Goal: Task Accomplishment & Management: Manage account settings

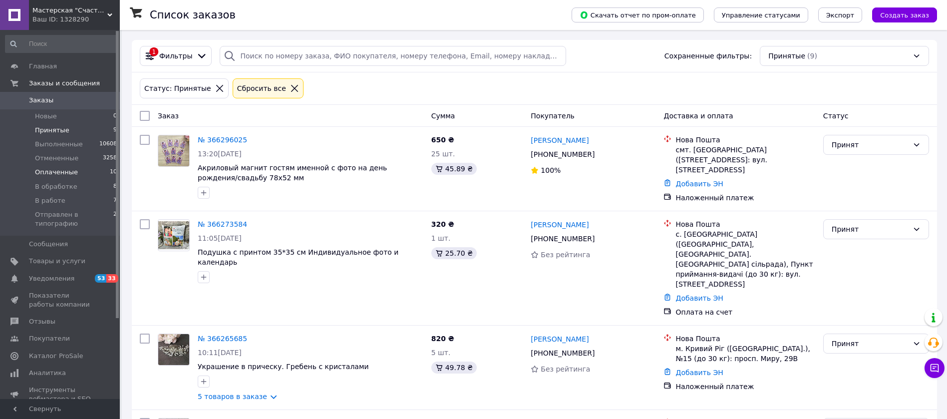
click at [57, 173] on span "Оплаченные" at bounding box center [56, 172] width 43 height 9
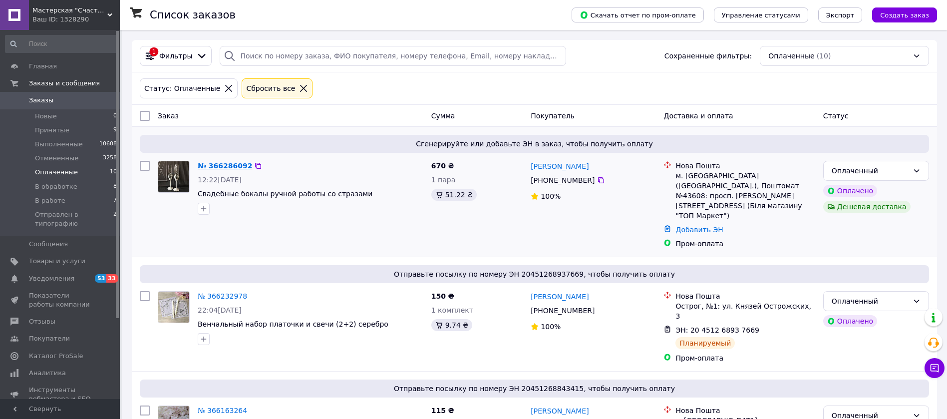
click at [219, 169] on link "№ 366286092" at bounding box center [225, 166] width 54 height 8
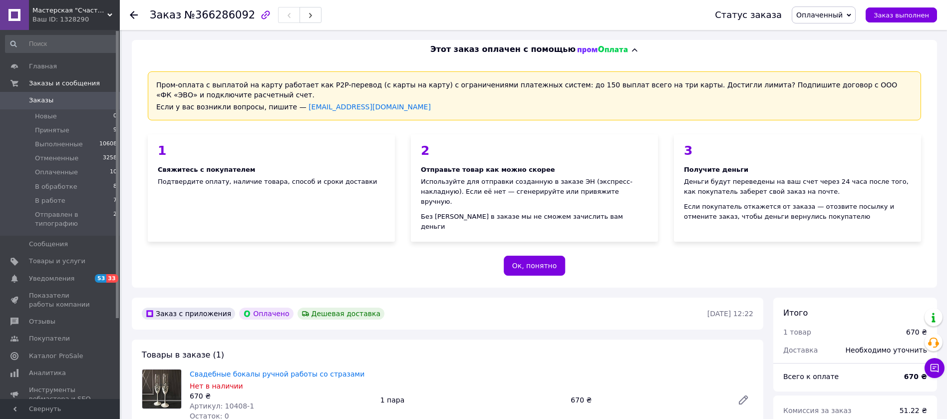
click at [131, 16] on icon at bounding box center [134, 15] width 8 height 8
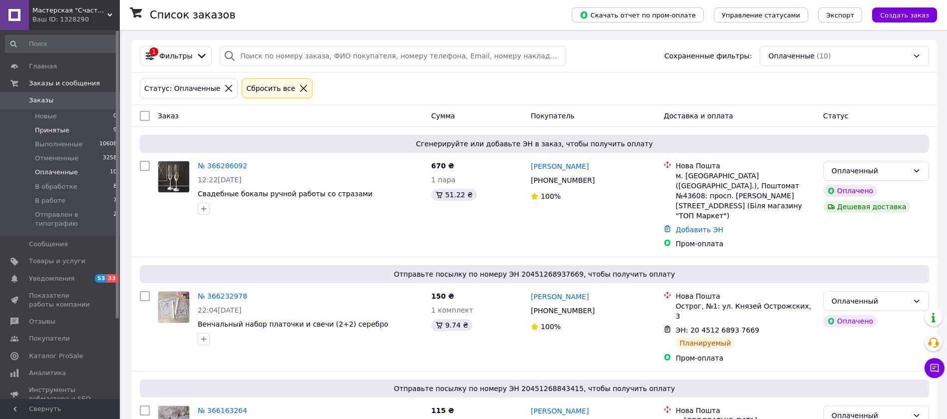
click at [61, 131] on span "Принятые" at bounding box center [52, 130] width 34 height 9
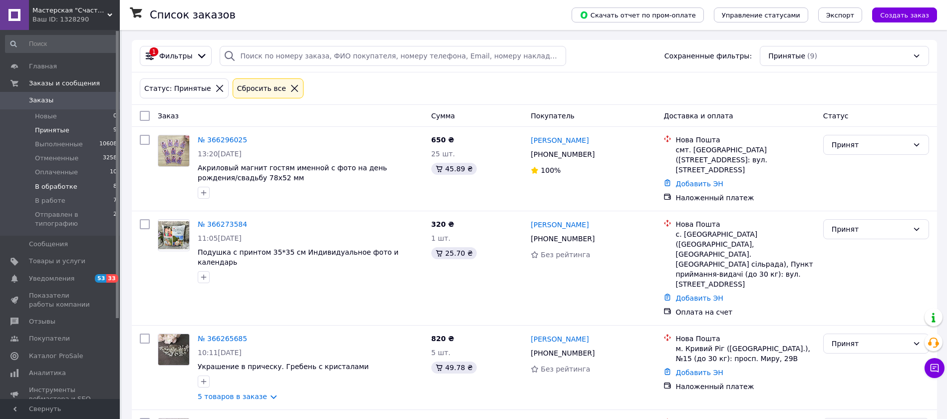
click at [61, 186] on span "В обработке" at bounding box center [56, 186] width 42 height 9
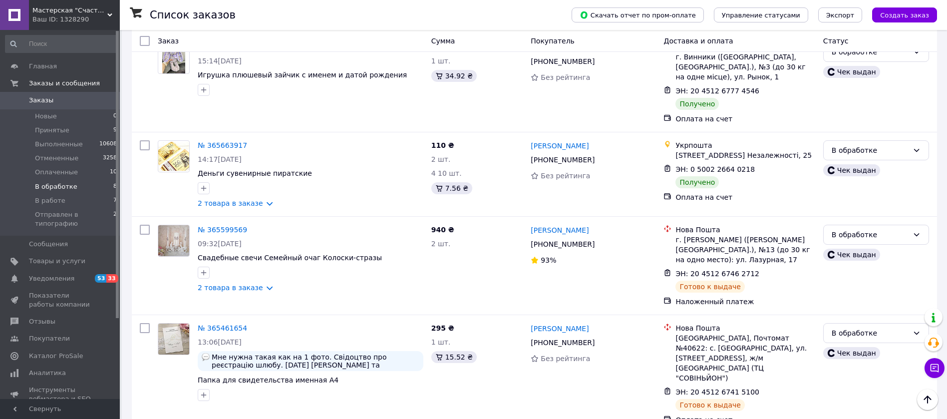
scroll to position [294, 0]
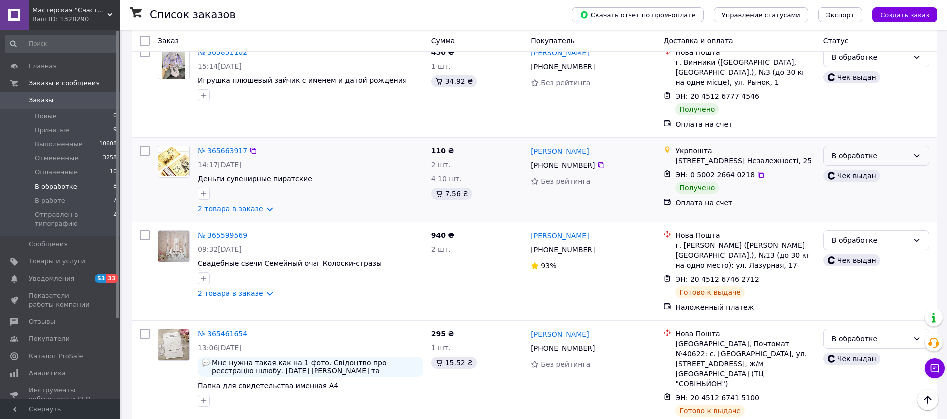
click at [870, 150] on div "В обработке" at bounding box center [870, 155] width 77 height 11
click at [859, 175] on li "Выполнен" at bounding box center [876, 176] width 105 height 18
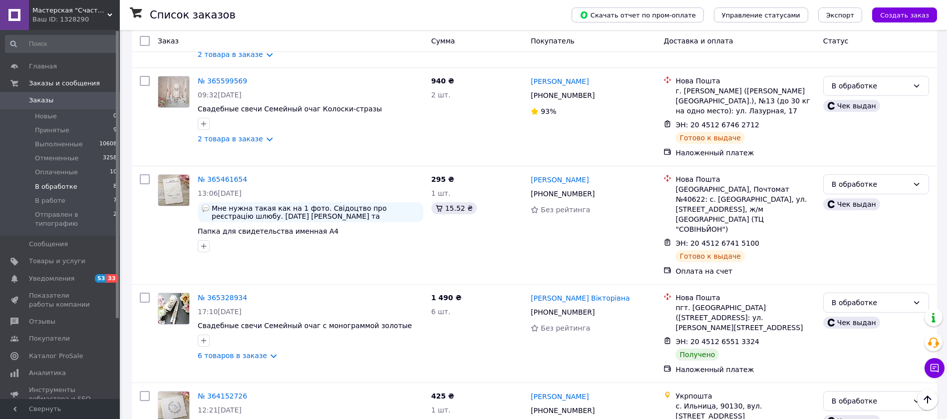
scroll to position [451, 0]
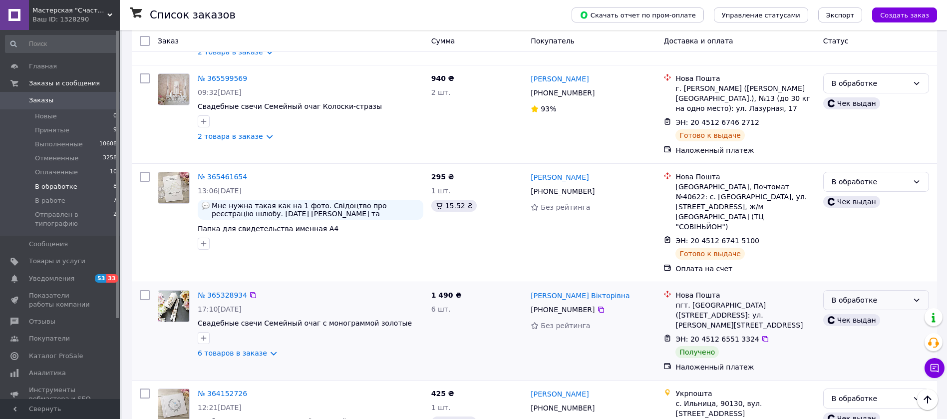
click at [886, 295] on div "В обработке" at bounding box center [870, 300] width 77 height 11
click at [864, 289] on li "Выполнен" at bounding box center [876, 290] width 105 height 18
click at [223, 291] on link "№ 365328934" at bounding box center [222, 295] width 49 height 8
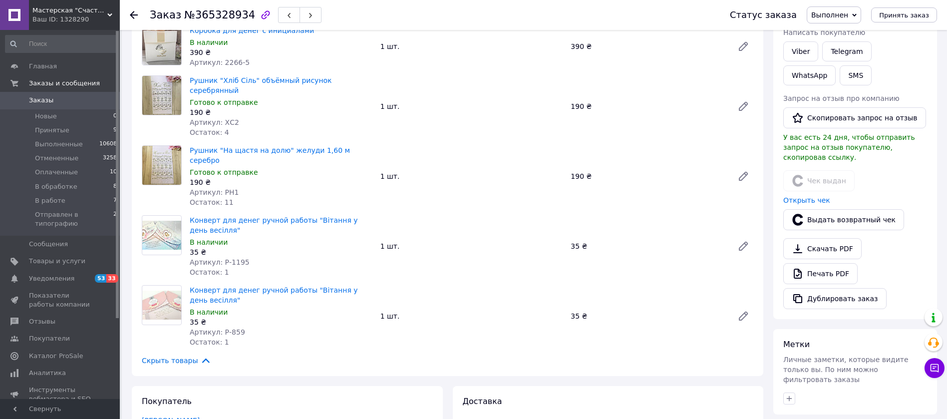
scroll to position [147, 0]
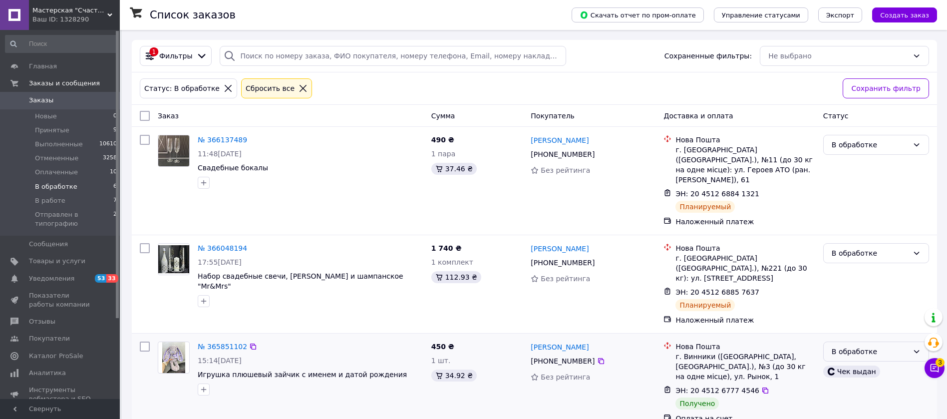
click at [892, 346] on div "В обработке" at bounding box center [870, 351] width 77 height 11
click at [881, 260] on li "Выполнен" at bounding box center [876, 260] width 105 height 18
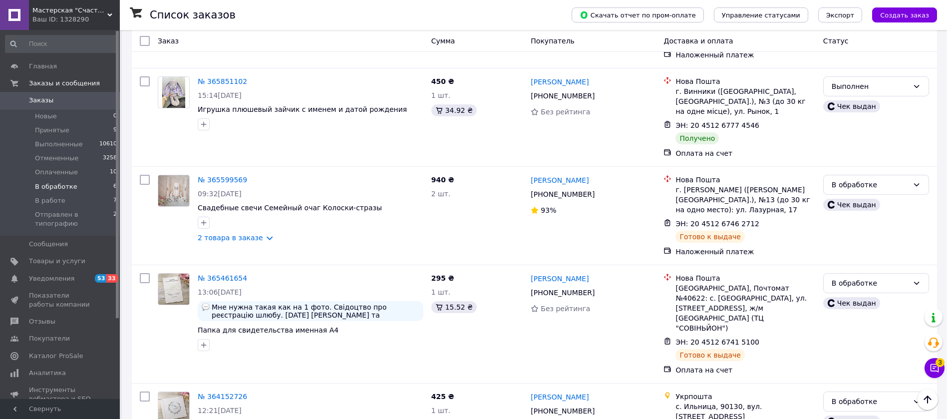
scroll to position [268, 0]
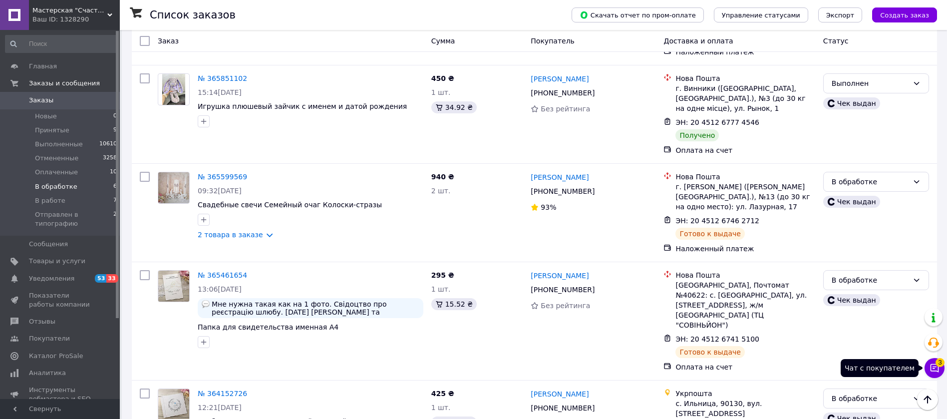
click at [930, 370] on icon at bounding box center [935, 368] width 10 height 10
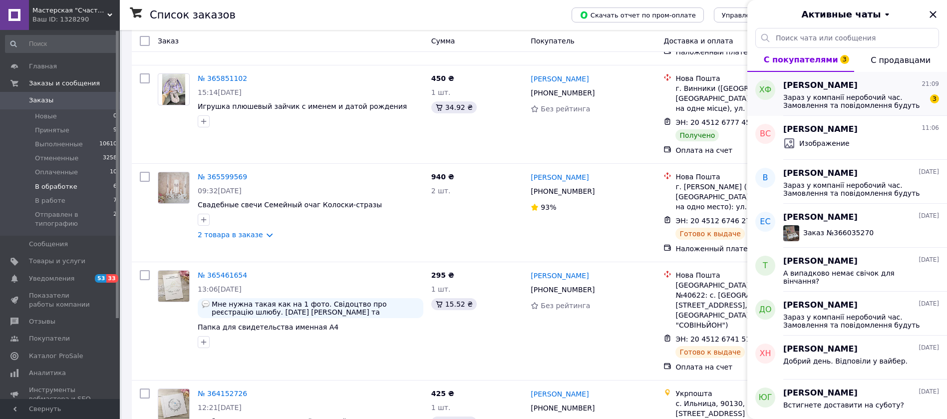
click at [817, 96] on span "Зараз у компанії неробочий час. Замовлення та повідомлення будуть оброблені з 0…" at bounding box center [854, 101] width 142 height 16
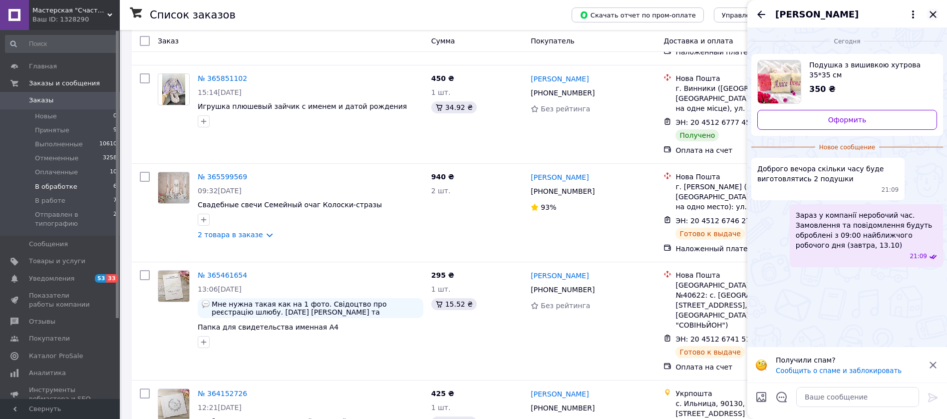
click at [936, 12] on icon "Закрыть" at bounding box center [933, 14] width 12 height 12
